Goal: Information Seeking & Learning: Learn about a topic

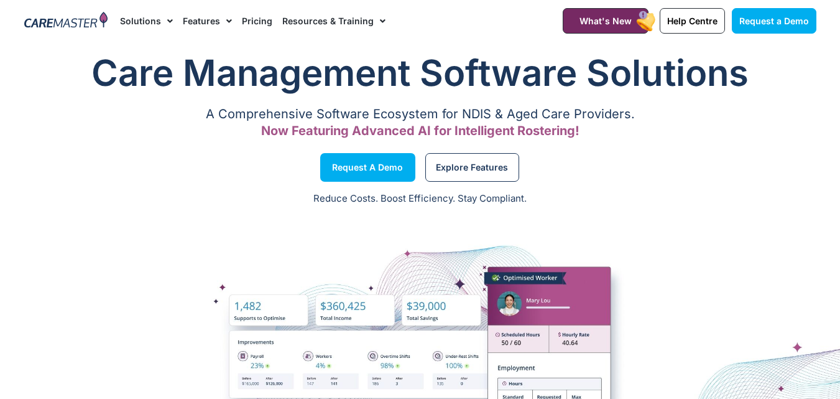
click at [225, 23] on span "Menu" at bounding box center [226, 21] width 12 height 21
click at [201, 56] on h1 "Care Management Software Solutions" at bounding box center [420, 73] width 792 height 50
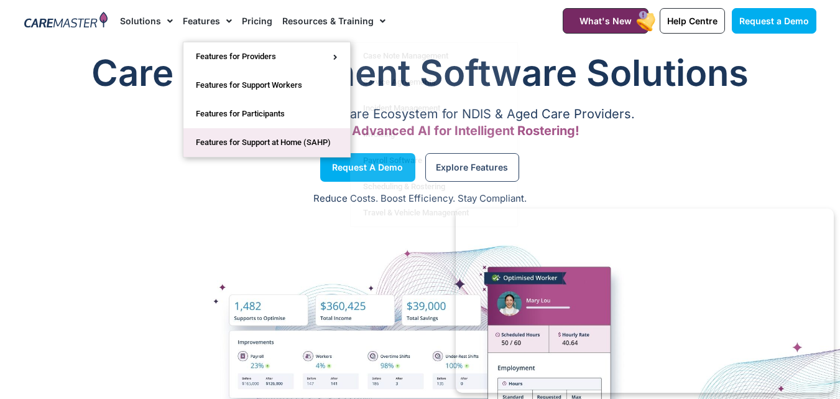
click at [288, 136] on link "Features for Support at Home (SAHP)" at bounding box center [266, 142] width 167 height 29
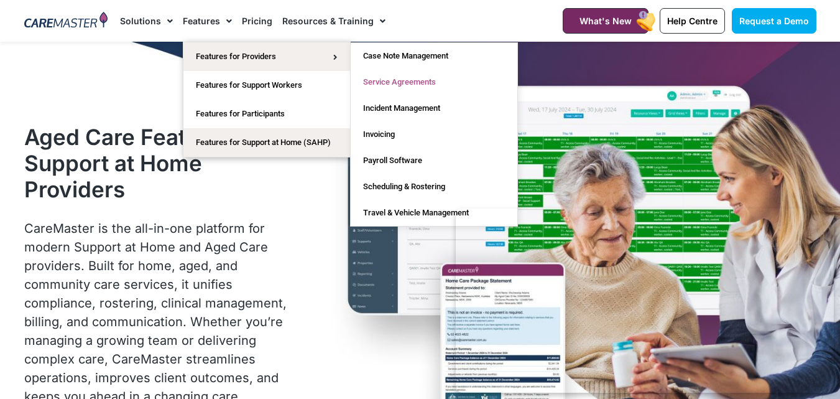
click at [434, 77] on link "Service Agreements" at bounding box center [434, 82] width 167 height 26
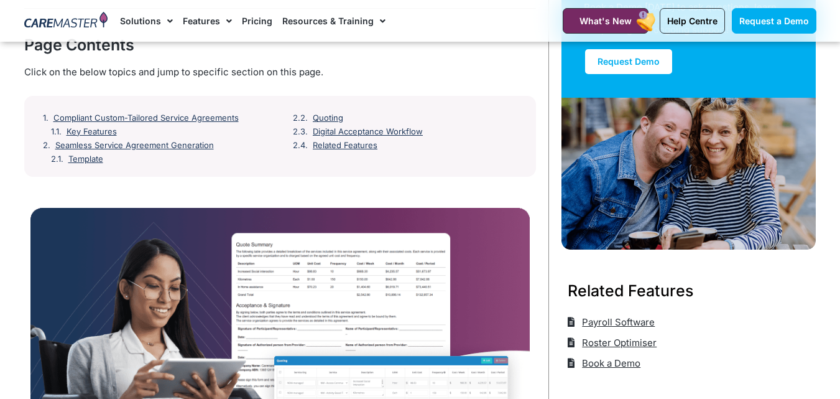
scroll to position [155, 0]
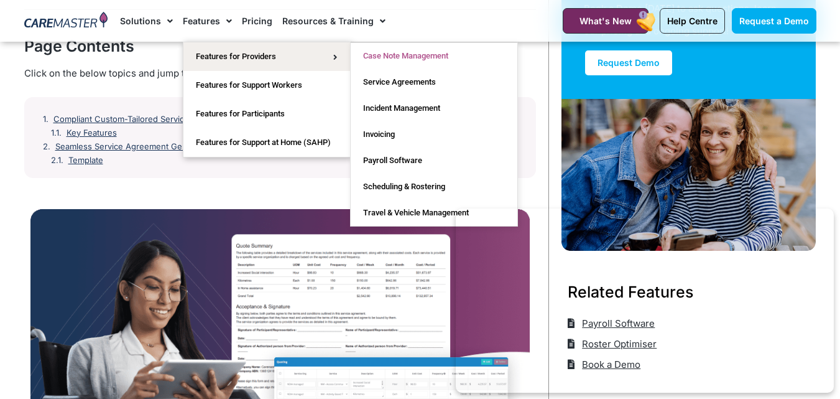
click at [425, 64] on link "Case Note Management" at bounding box center [434, 56] width 167 height 26
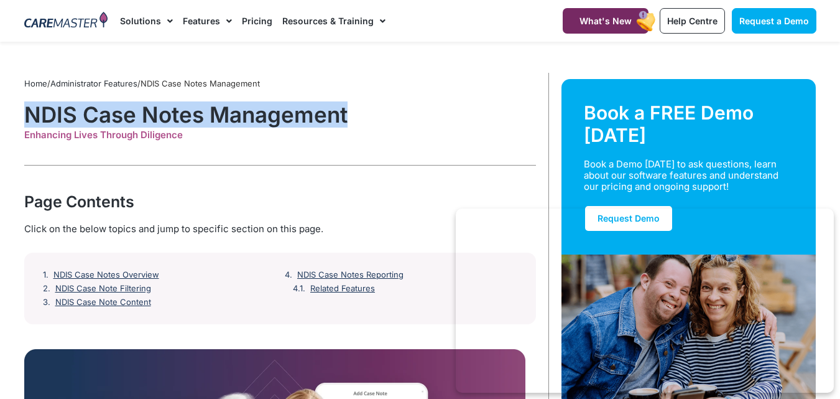
drag, startPoint x: 43, startPoint y: 109, endPoint x: 372, endPoint y: 113, distance: 329.6
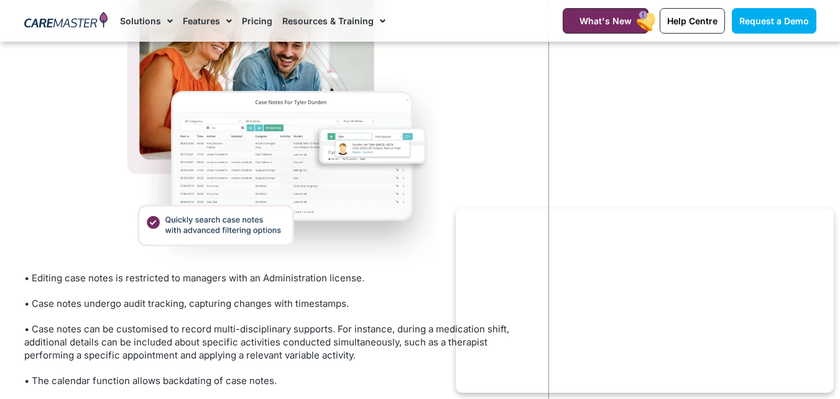
scroll to position [1182, 0]
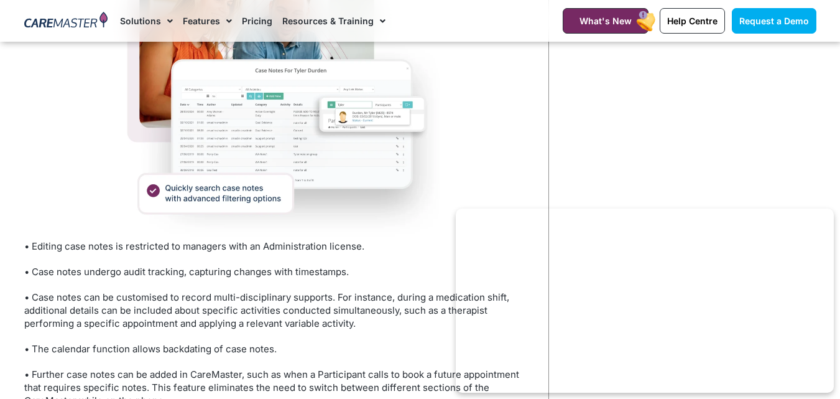
click at [220, 265] on p "• Case notes undergo audit tracking, capturing changes with timestamps." at bounding box center [280, 271] width 512 height 13
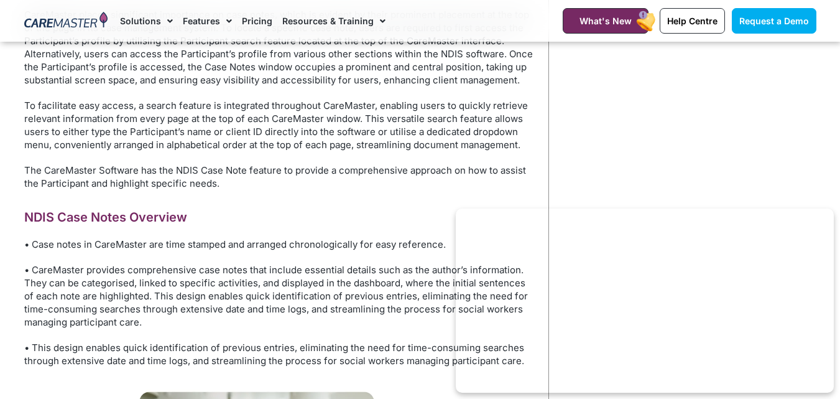
scroll to position [746, 0]
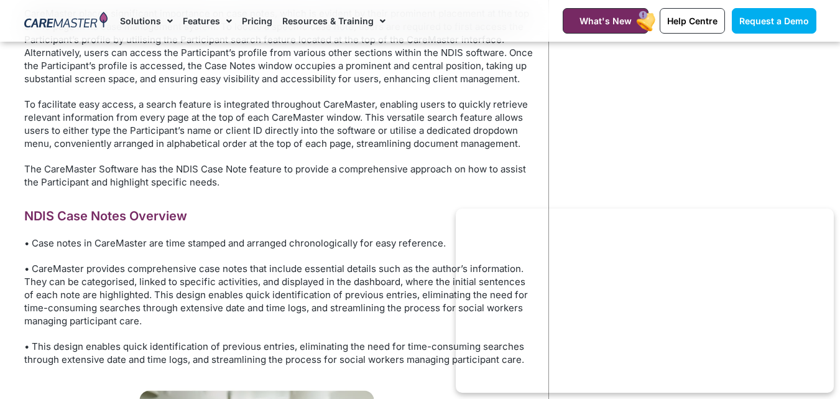
scroll to position [746, 0]
click at [385, 112] on p "To facilitate easy access, a search feature is integrated throughout CareMaster…" at bounding box center [280, 124] width 512 height 52
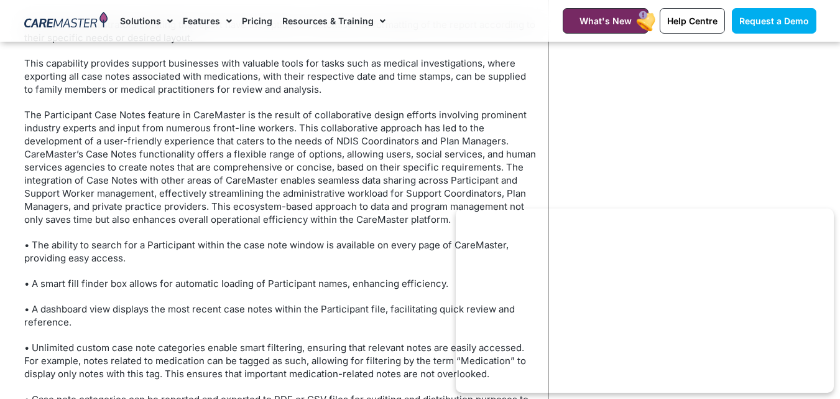
scroll to position [5107, 0]
